Goal: Transaction & Acquisition: Download file/media

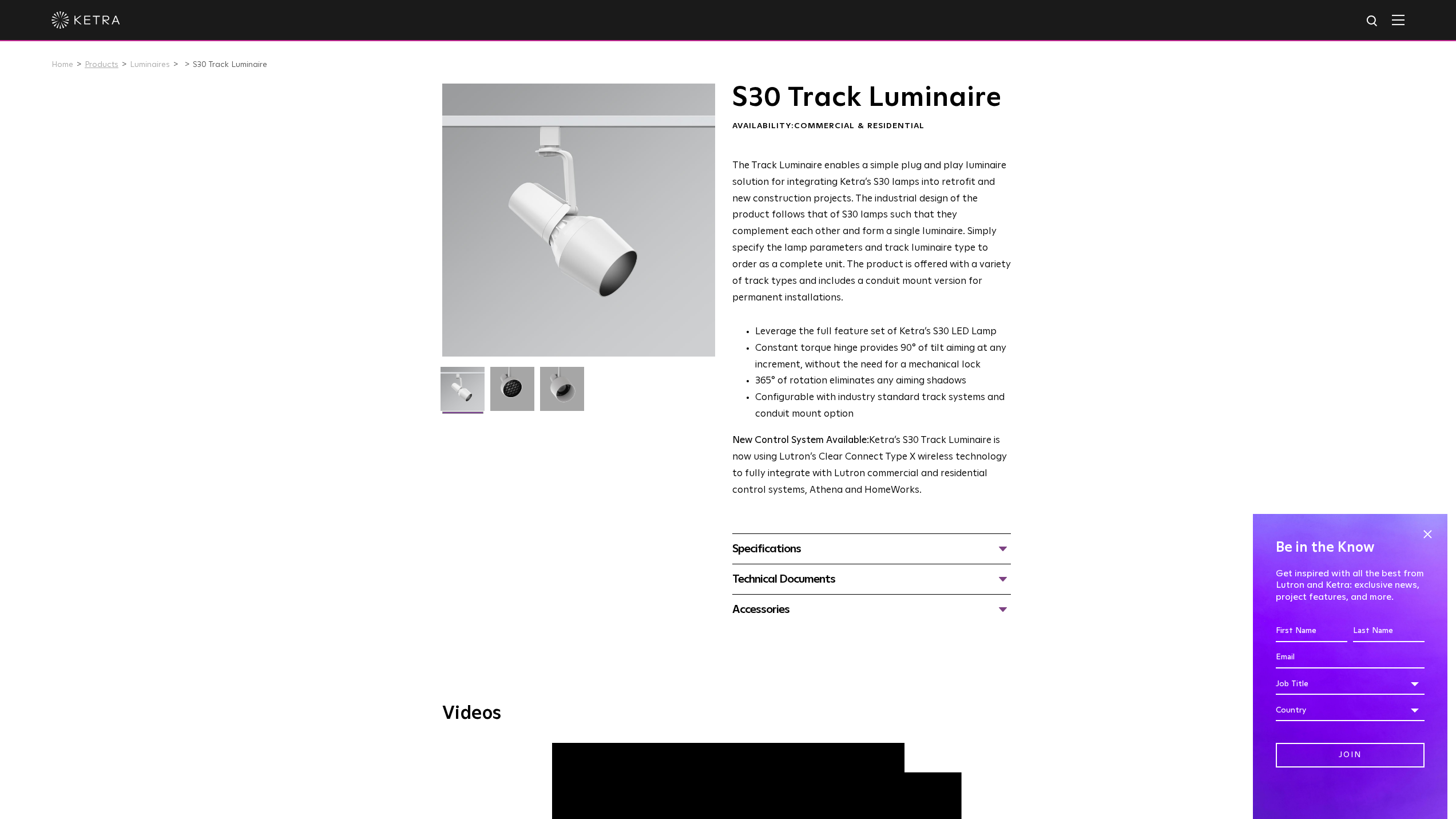
click at [101, 66] on link "Products" at bounding box center [101, 65] width 34 height 8
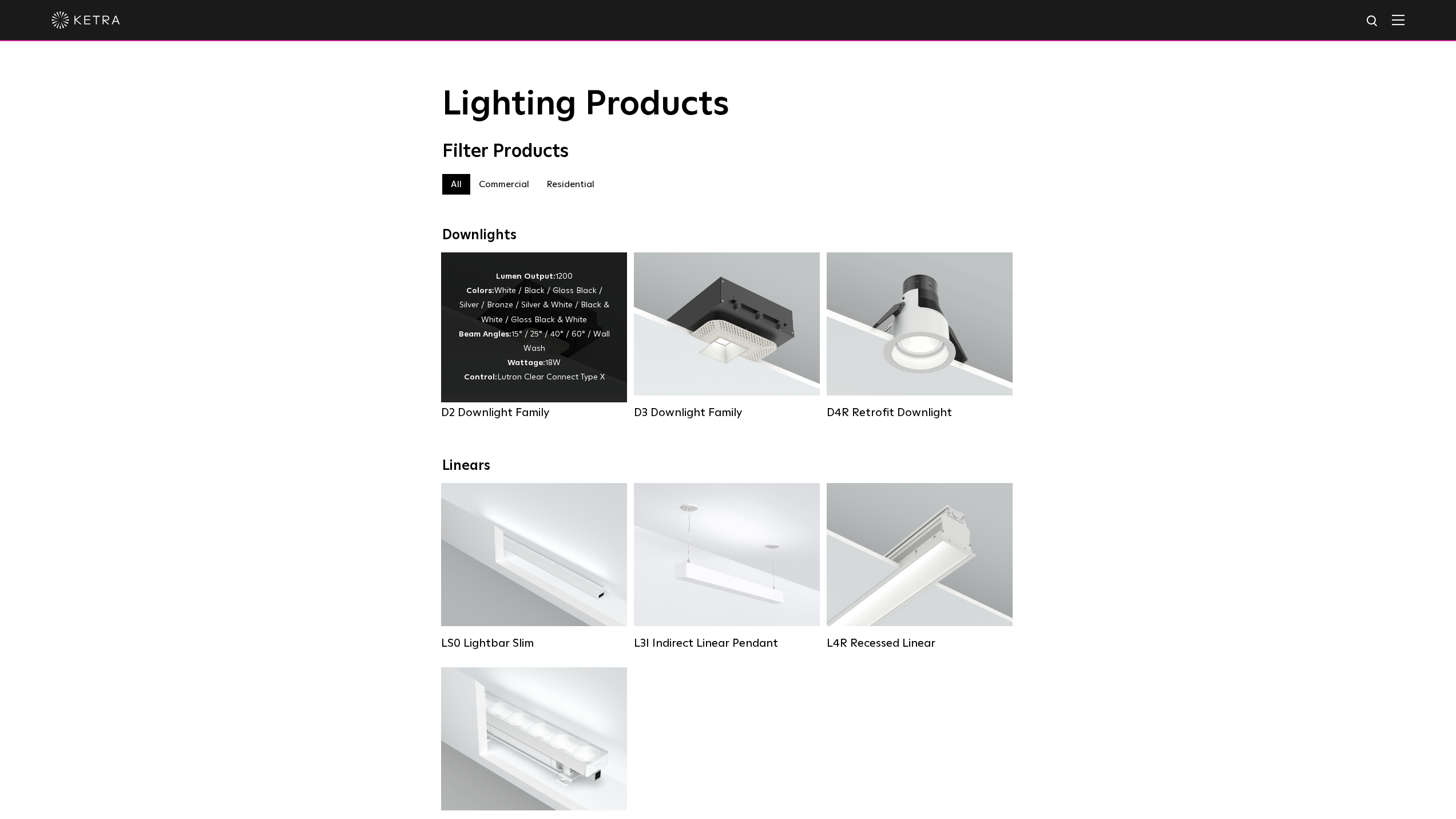
click at [538, 381] on span "Lutron Clear Connect Type X" at bounding box center [550, 377] width 107 height 8
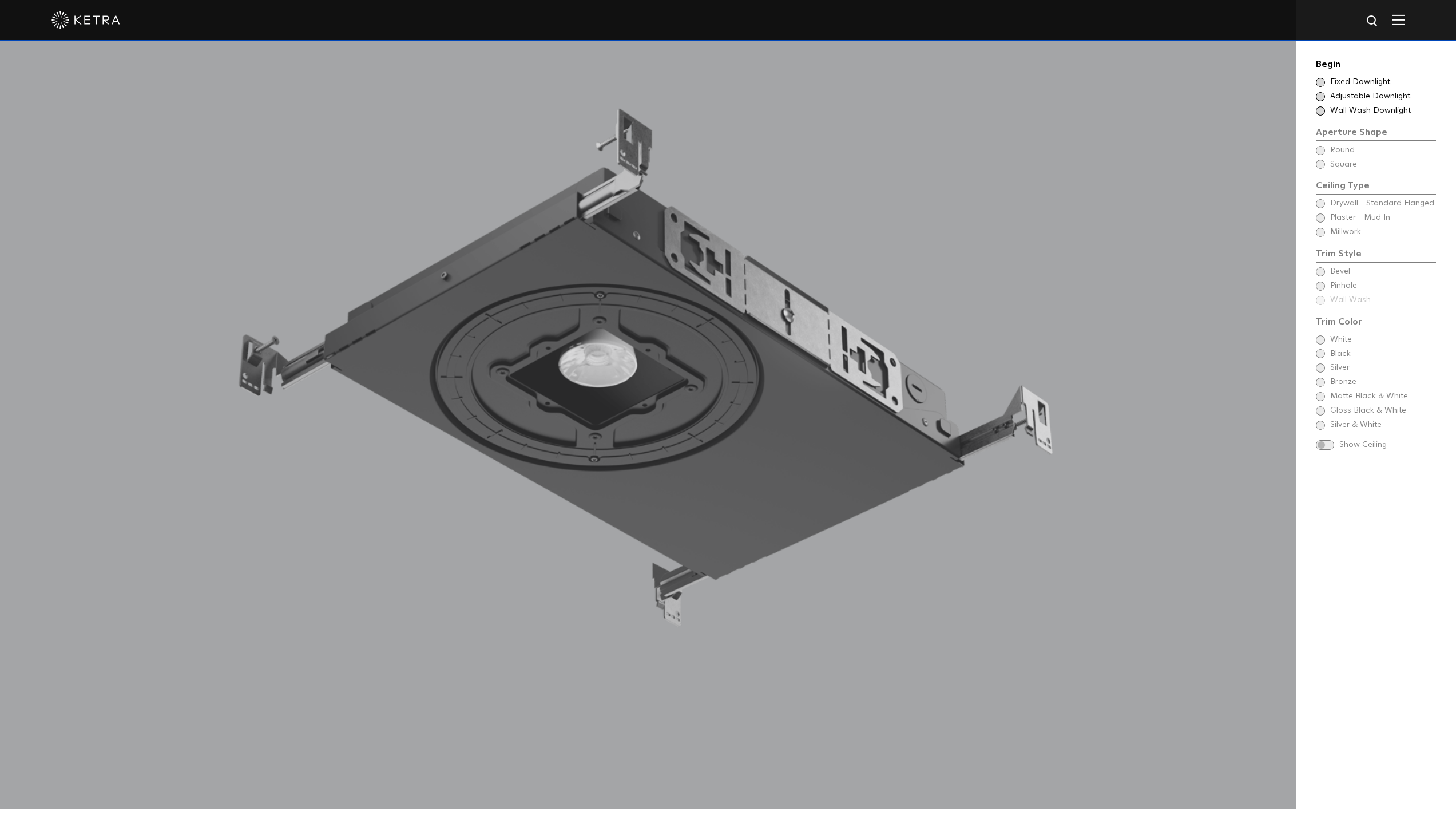
scroll to position [1431, 0]
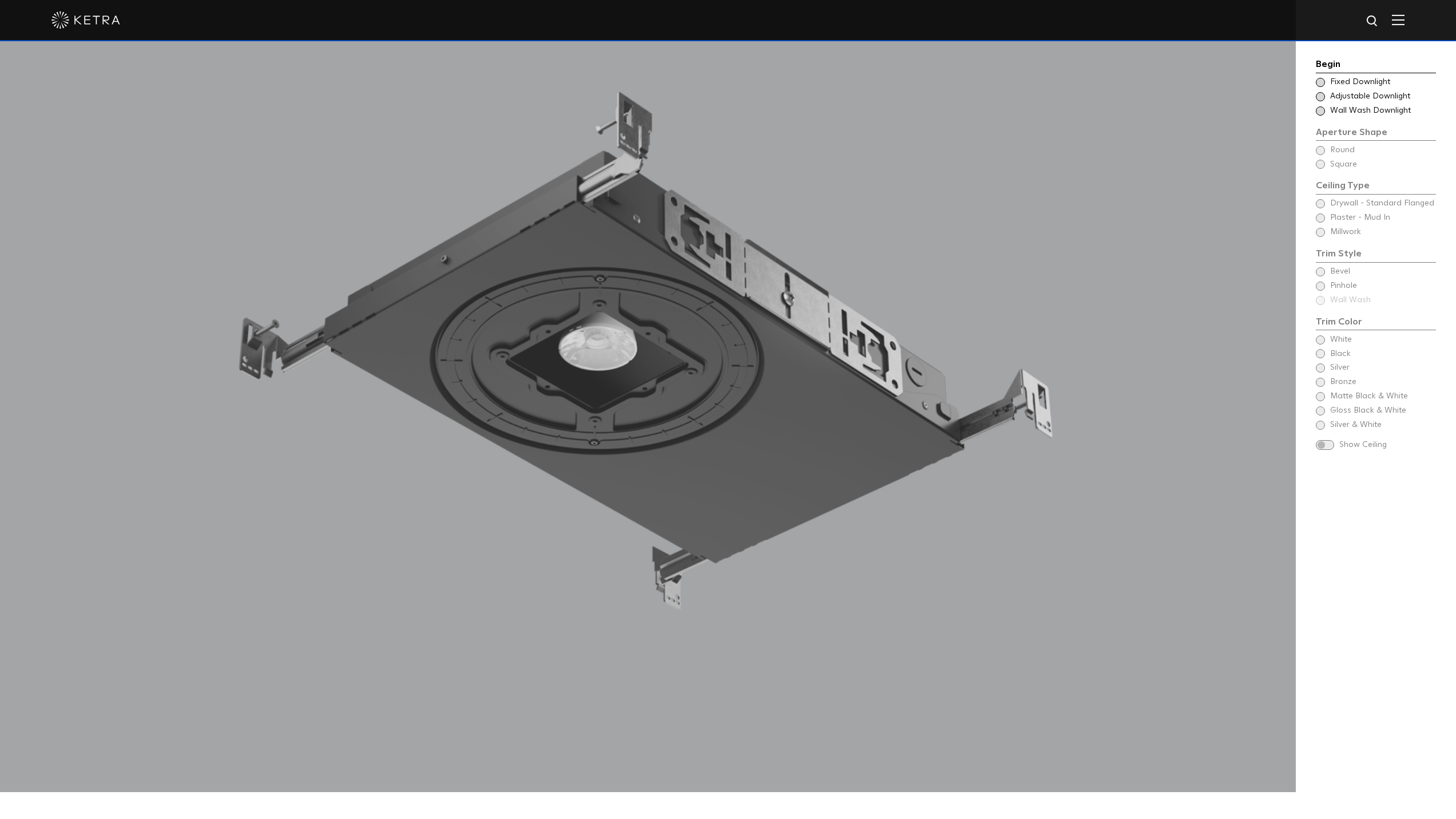
click at [1323, 97] on span at bounding box center [1321, 97] width 9 height 9
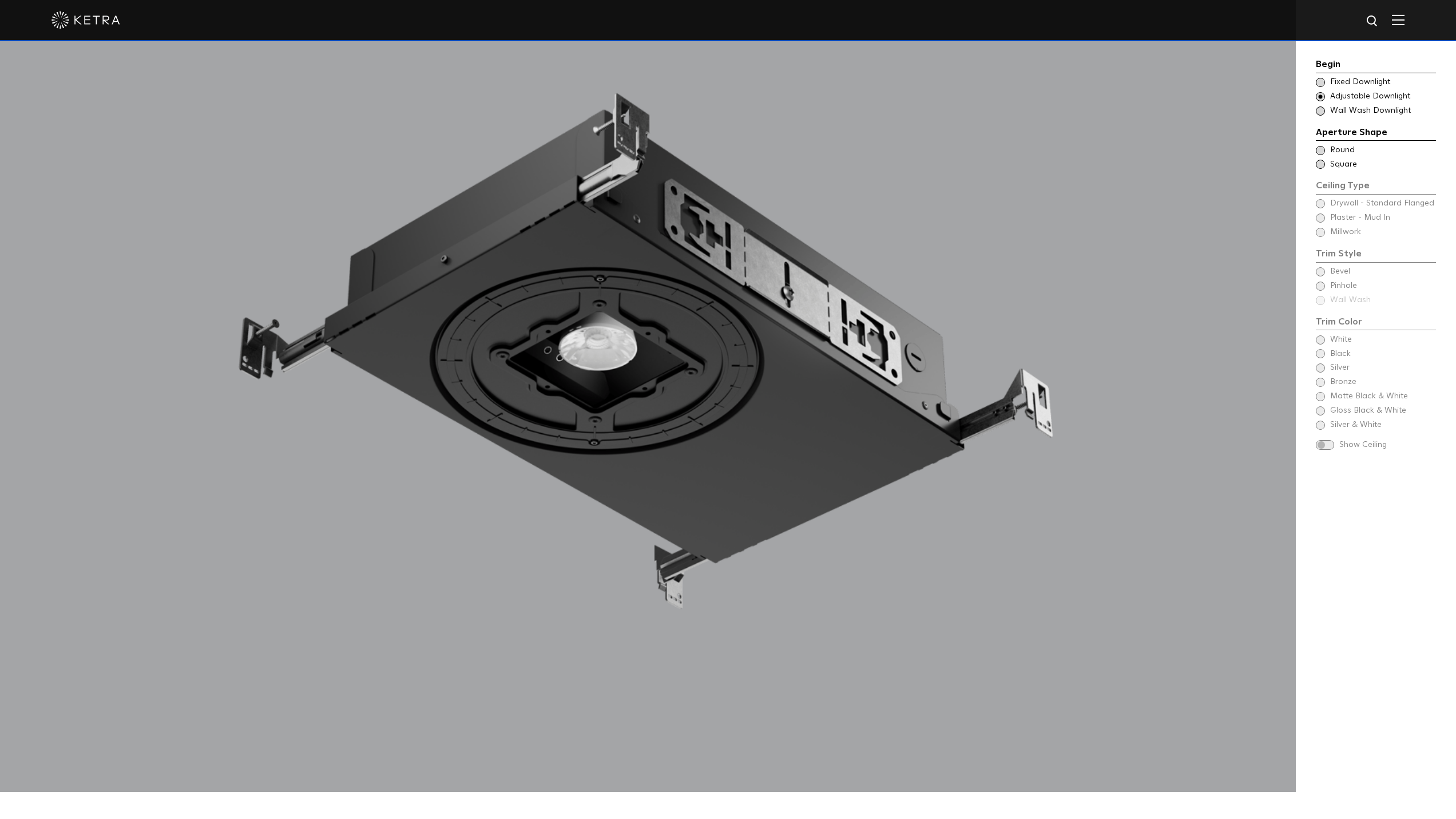
click at [1319, 151] on span at bounding box center [1321, 151] width 9 height 9
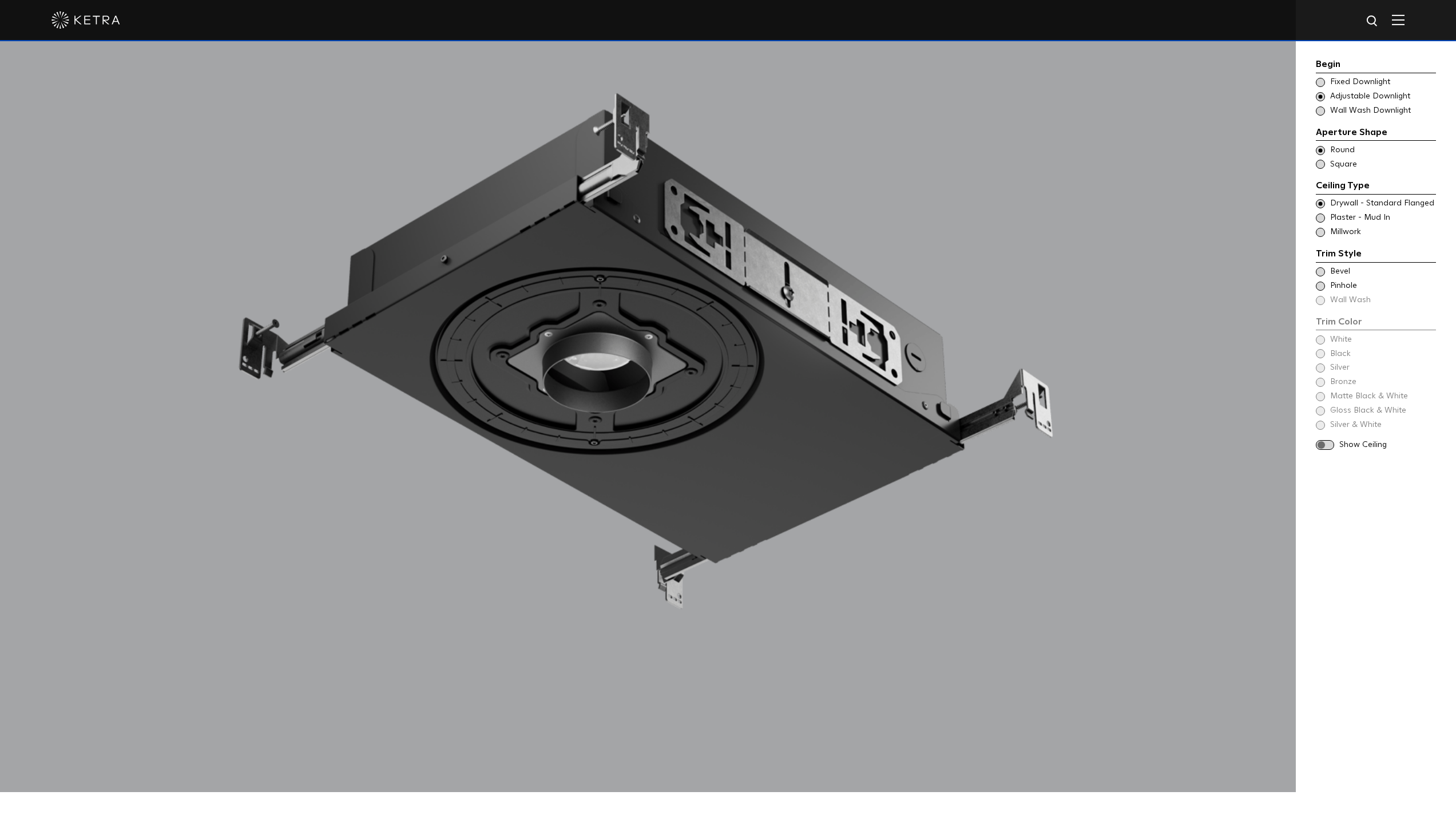
click at [1323, 202] on span at bounding box center [1321, 204] width 9 height 9
click at [1322, 272] on span at bounding box center [1321, 272] width 9 height 9
click at [1323, 339] on span at bounding box center [1321, 340] width 9 height 9
click at [1327, 443] on span at bounding box center [1325, 444] width 18 height 10
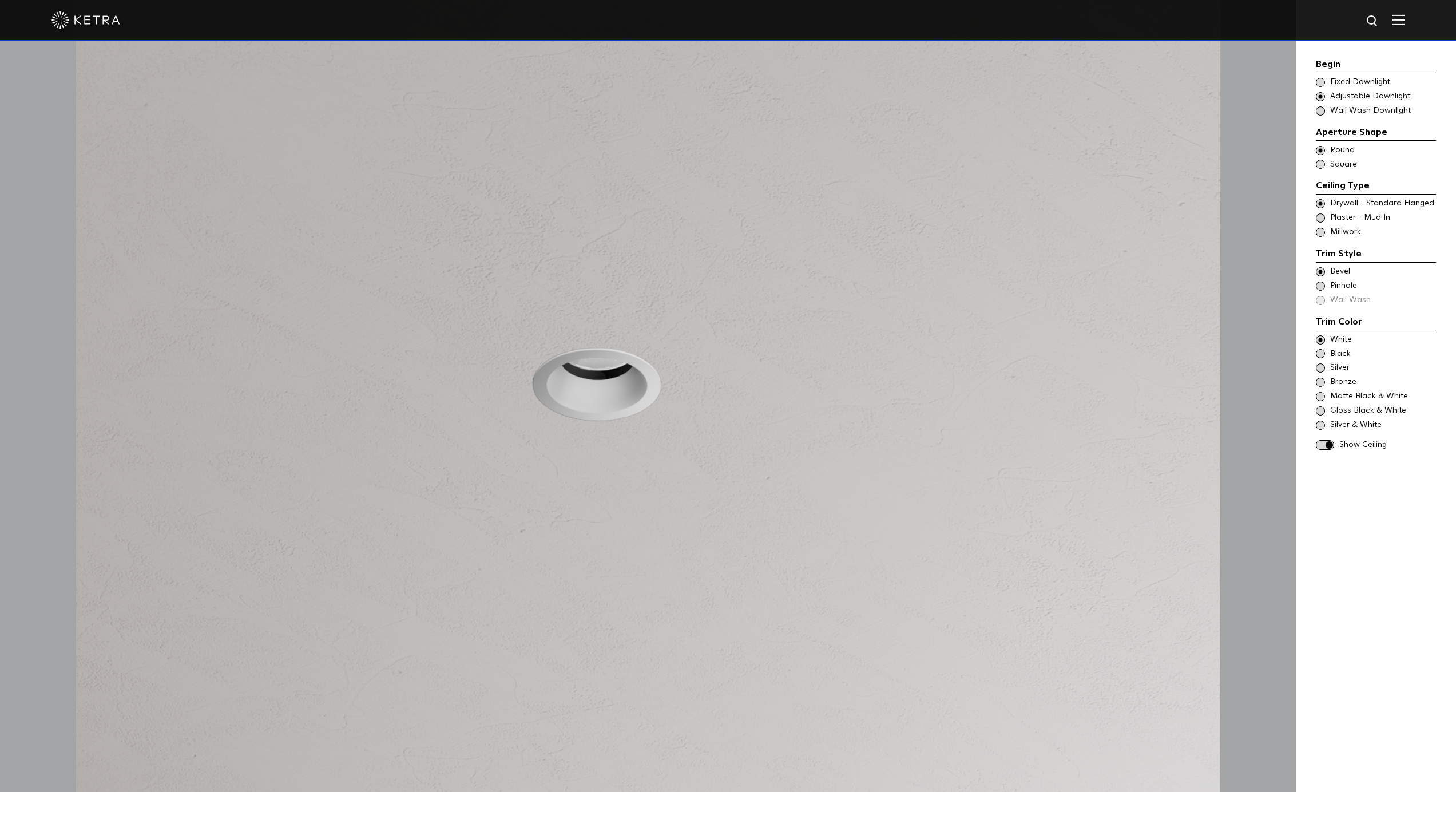
click at [1319, 445] on span at bounding box center [1325, 444] width 18 height 10
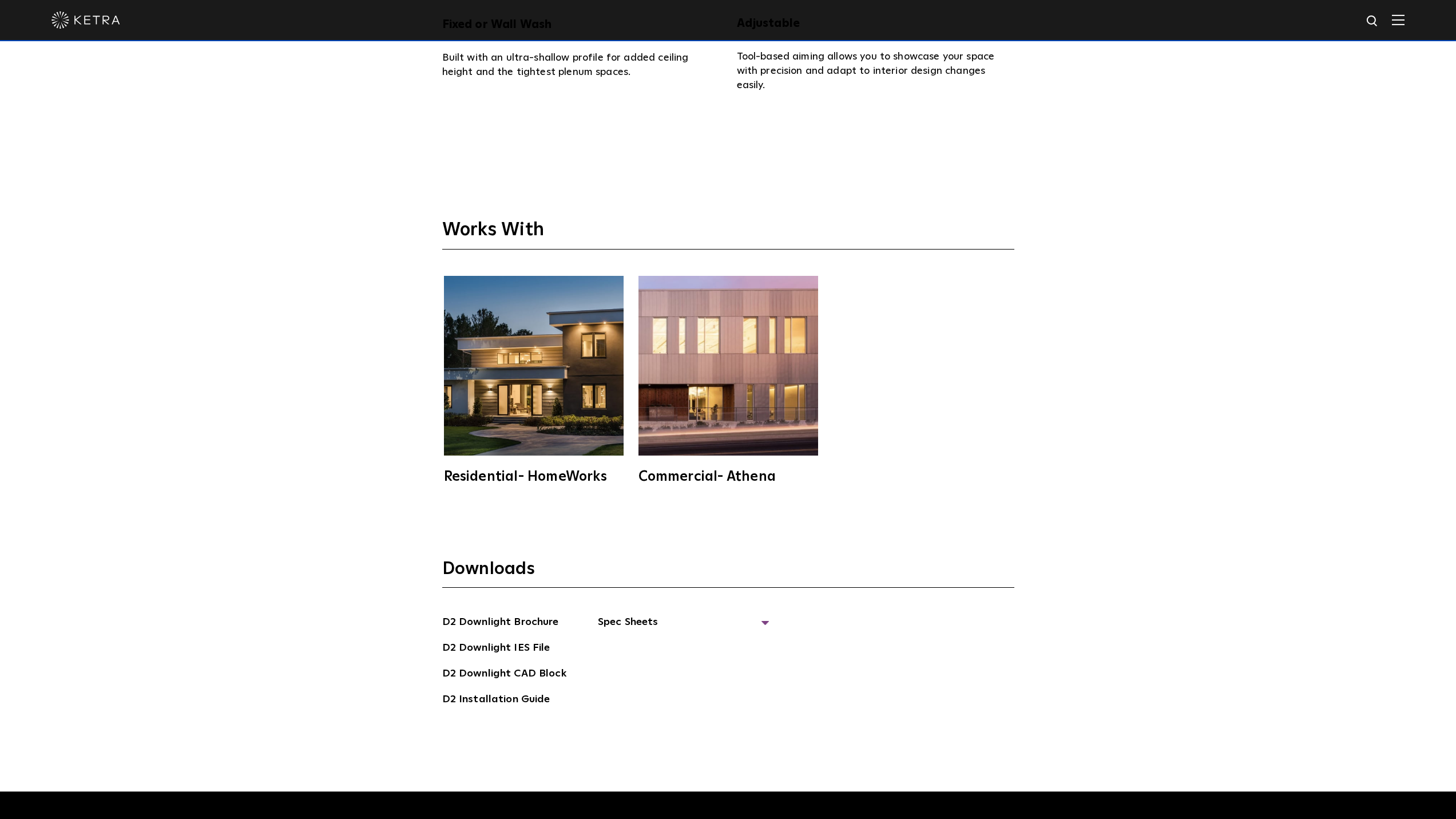
scroll to position [3910, 0]
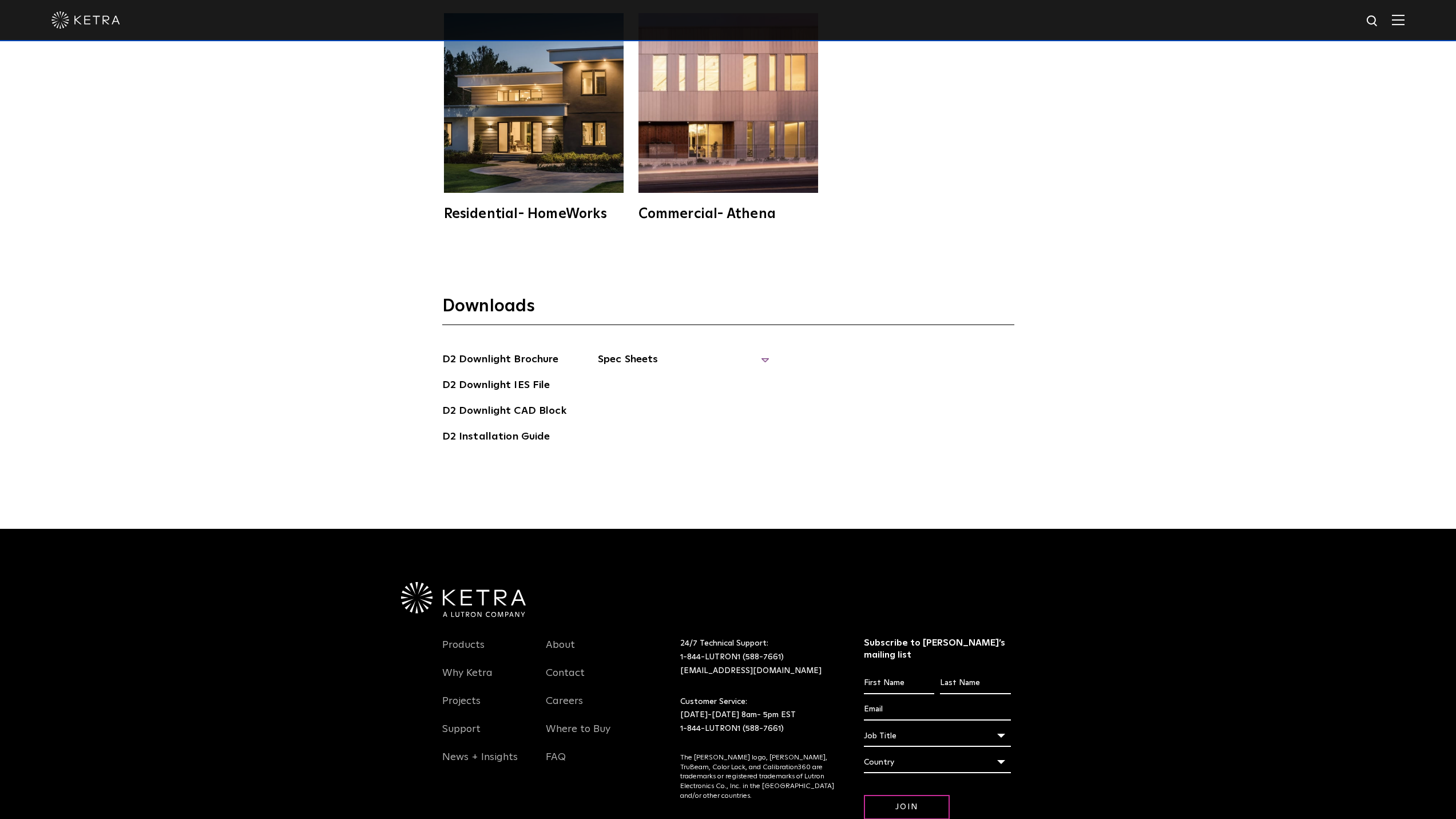
click at [764, 351] on span "Spec Sheets" at bounding box center [684, 364] width 172 height 25
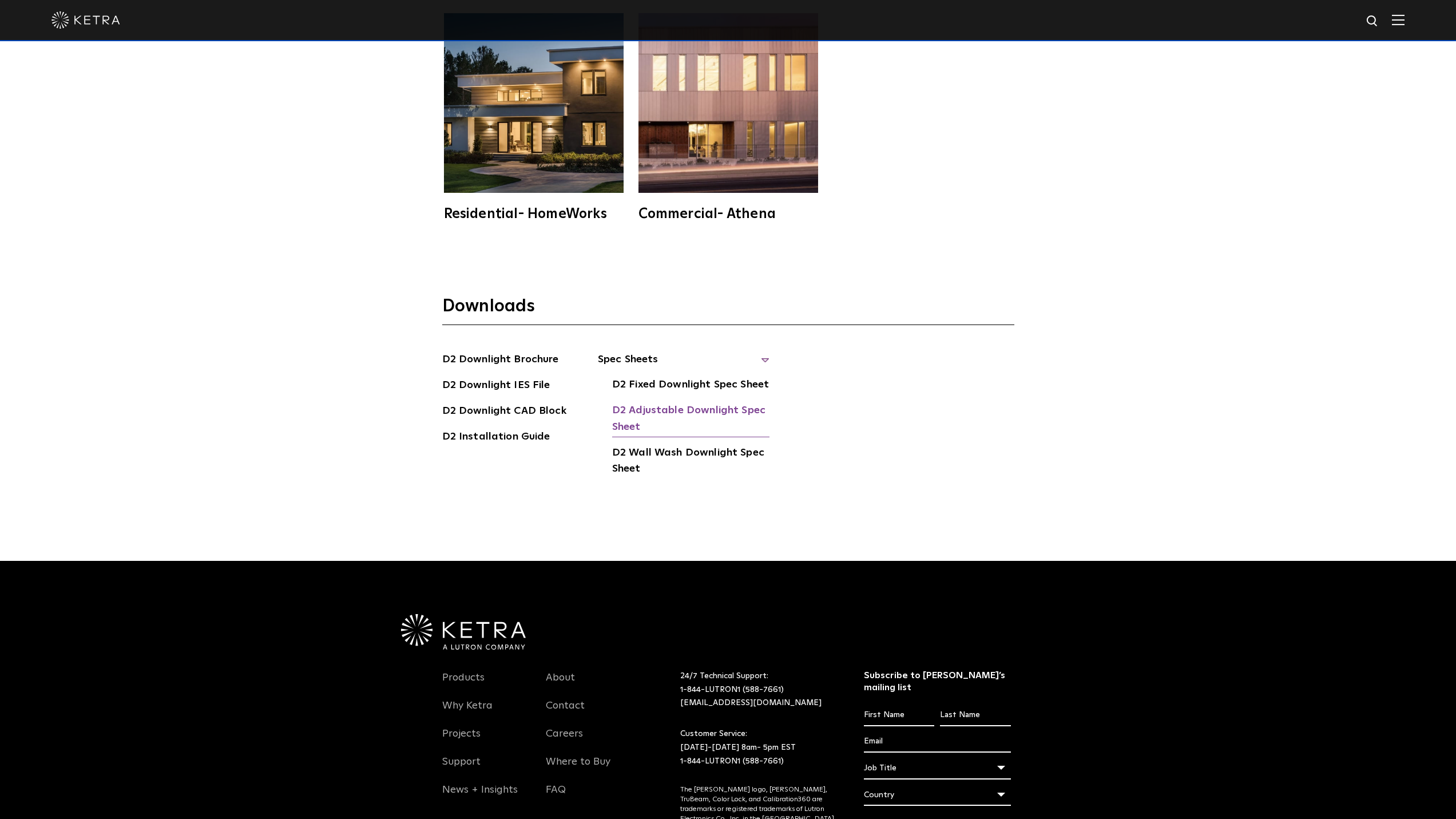
click at [712, 403] on link "D2 Adjustable Downlight Spec Sheet" at bounding box center [691, 420] width 157 height 35
